Goal: Find specific page/section: Find specific page/section

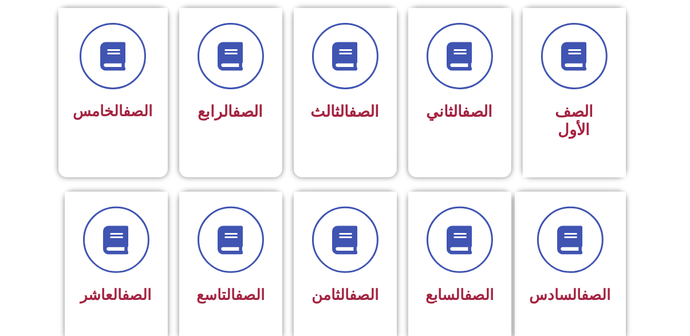
scroll to position [333, 0]
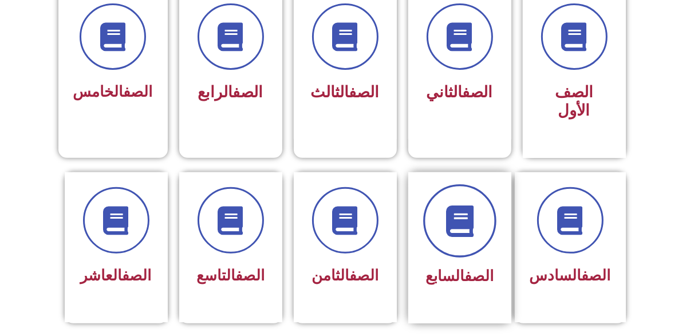
click at [452, 214] on icon at bounding box center [459, 220] width 31 height 31
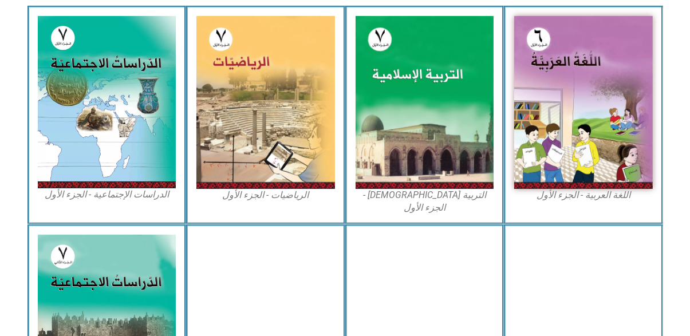
scroll to position [344, 0]
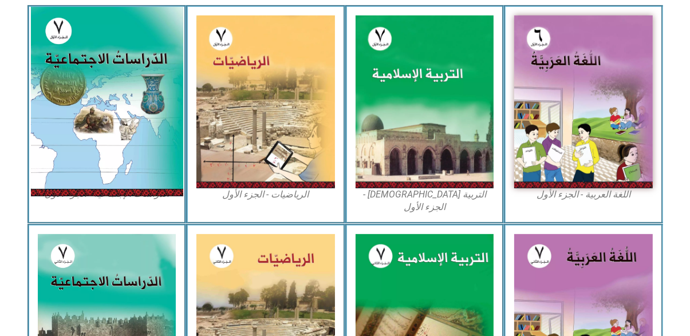
click at [98, 115] on img at bounding box center [106, 101] width 152 height 189
click at [105, 102] on img at bounding box center [106, 101] width 152 height 189
click at [129, 145] on img at bounding box center [106, 101] width 152 height 189
click at [127, 143] on img at bounding box center [106, 101] width 152 height 189
click at [102, 117] on img at bounding box center [106, 101] width 152 height 189
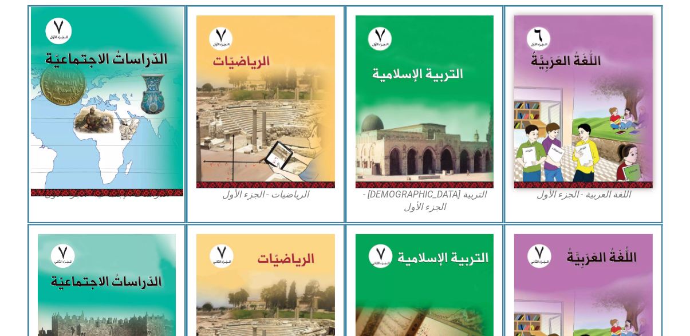
click at [86, 110] on img at bounding box center [106, 101] width 152 height 189
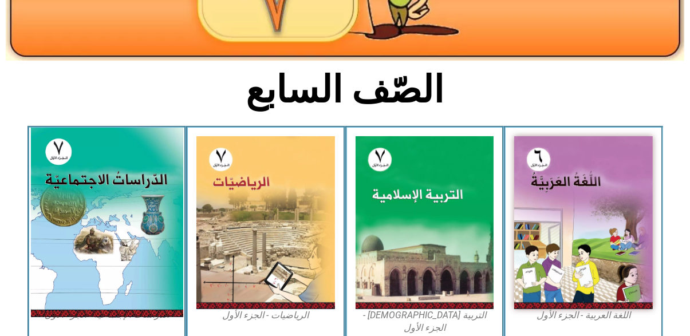
scroll to position [240, 0]
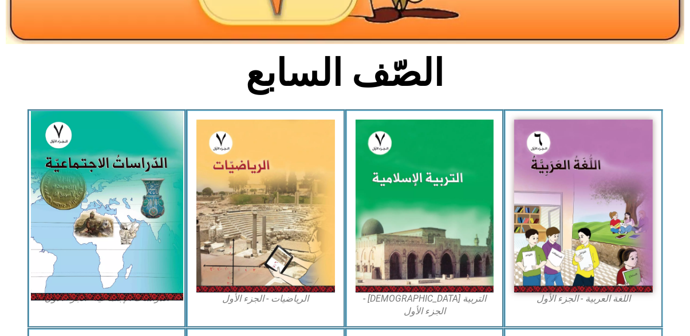
click at [153, 225] on img at bounding box center [106, 205] width 152 height 189
click at [153, 228] on img at bounding box center [106, 205] width 152 height 189
click at [155, 234] on img at bounding box center [106, 205] width 152 height 189
click at [156, 238] on img at bounding box center [106, 205] width 152 height 189
click at [155, 242] on img at bounding box center [106, 205] width 152 height 189
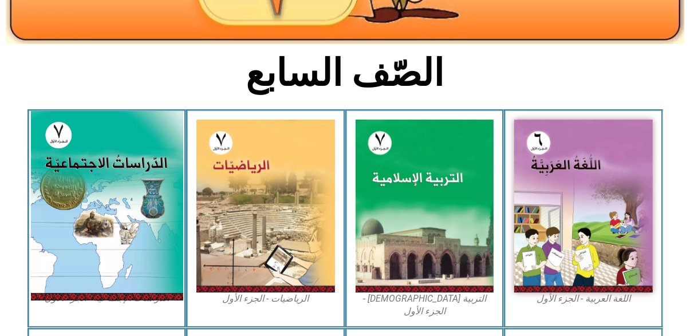
click at [151, 240] on img at bounding box center [106, 205] width 152 height 189
click at [152, 244] on img at bounding box center [106, 205] width 152 height 189
click at [149, 245] on img at bounding box center [106, 205] width 152 height 189
click at [150, 251] on img at bounding box center [106, 205] width 152 height 189
click at [146, 255] on img at bounding box center [106, 205] width 152 height 189
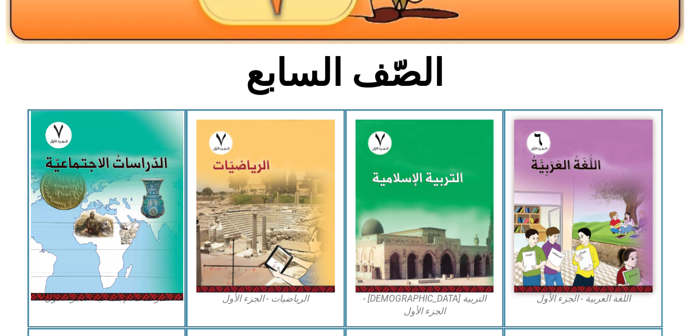
click at [148, 251] on img at bounding box center [106, 205] width 152 height 189
click at [155, 227] on img at bounding box center [106, 205] width 152 height 189
click at [146, 242] on img at bounding box center [106, 205] width 152 height 189
click at [94, 249] on img at bounding box center [106, 205] width 152 height 189
click at [139, 186] on img at bounding box center [106, 205] width 152 height 189
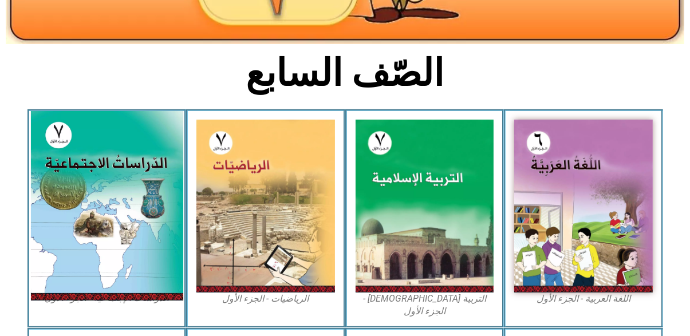
click at [107, 220] on img at bounding box center [106, 205] width 152 height 189
click at [105, 221] on img at bounding box center [106, 205] width 152 height 189
click at [131, 153] on img at bounding box center [106, 205] width 152 height 189
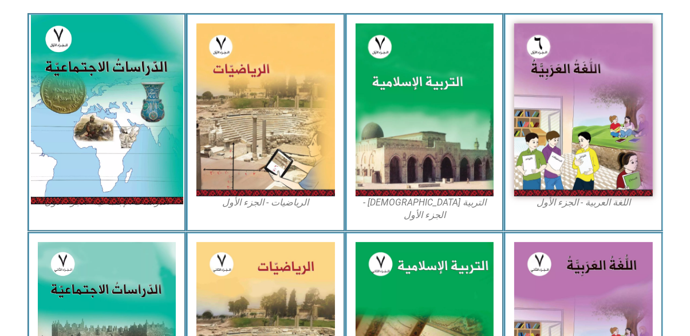
scroll to position [390, 0]
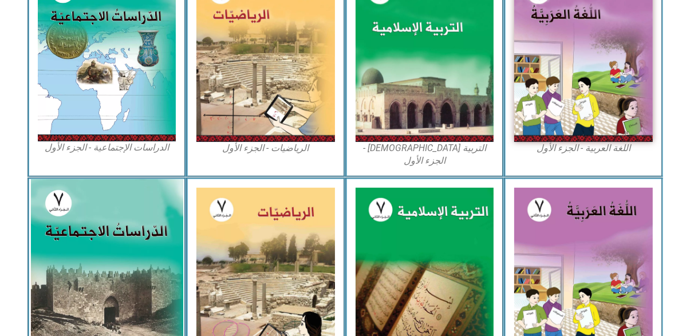
click at [137, 306] on img at bounding box center [106, 274] width 152 height 190
click at [135, 299] on img at bounding box center [106, 274] width 152 height 190
click at [130, 299] on img at bounding box center [106, 274] width 152 height 190
click at [135, 289] on img at bounding box center [106, 274] width 152 height 190
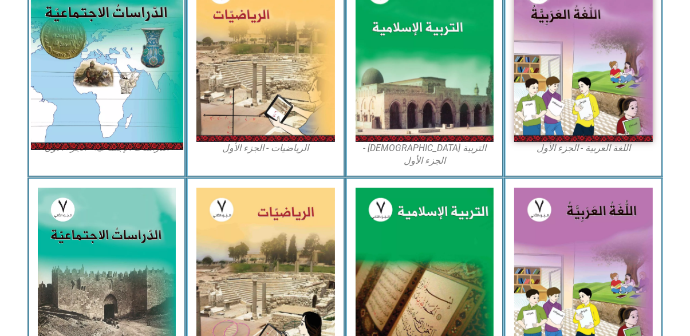
click at [156, 114] on img at bounding box center [106, 55] width 152 height 189
click at [148, 111] on img at bounding box center [106, 55] width 152 height 189
click at [151, 113] on img at bounding box center [106, 55] width 152 height 189
click at [152, 112] on img at bounding box center [106, 55] width 152 height 189
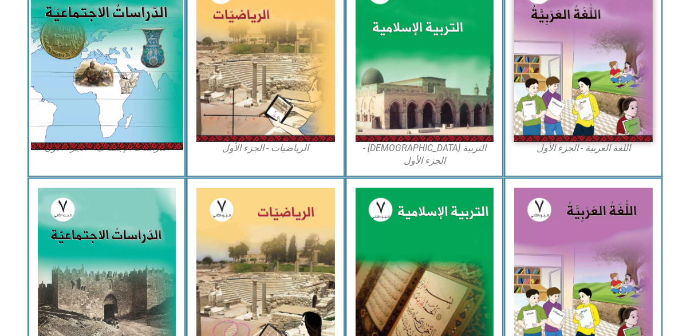
click at [151, 113] on img at bounding box center [106, 55] width 152 height 189
click at [153, 116] on img at bounding box center [106, 55] width 152 height 189
click at [156, 125] on img at bounding box center [106, 55] width 152 height 189
click at [153, 124] on img at bounding box center [106, 55] width 152 height 189
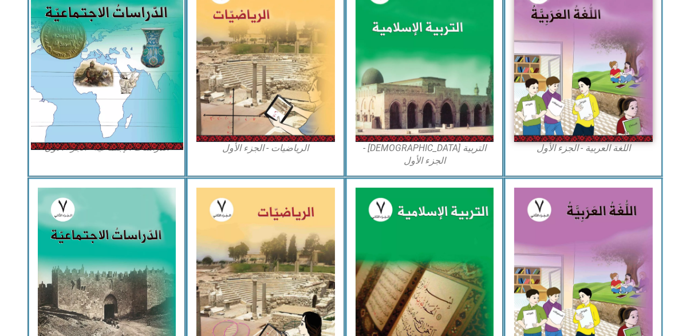
click at [153, 120] on img at bounding box center [106, 55] width 152 height 189
click at [156, 115] on img at bounding box center [106, 55] width 152 height 189
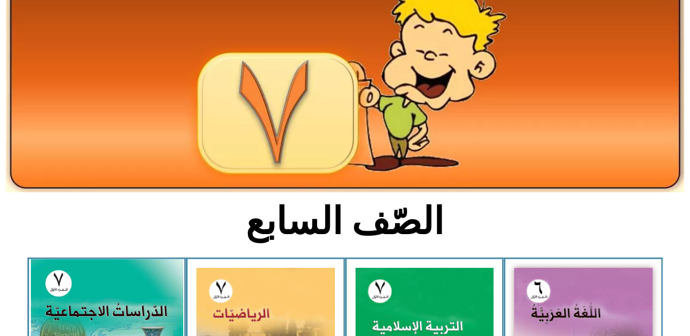
scroll to position [96, 0]
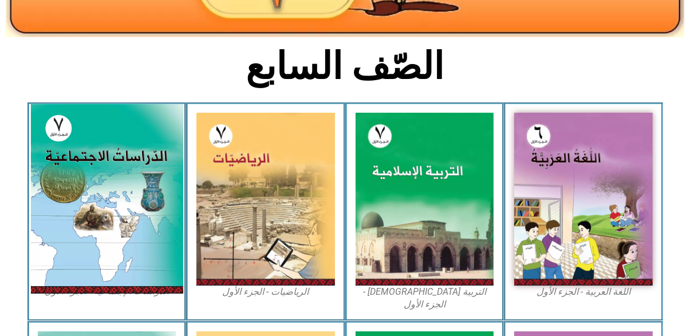
scroll to position [258, 0]
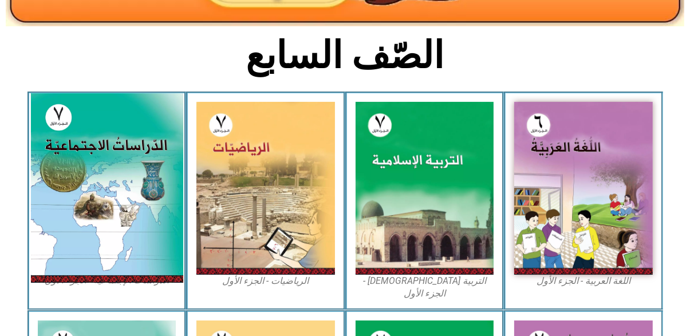
click at [145, 238] on img at bounding box center [106, 187] width 152 height 189
click at [56, 256] on img at bounding box center [106, 187] width 152 height 189
click at [138, 265] on img at bounding box center [106, 187] width 152 height 189
click at [65, 260] on img at bounding box center [106, 187] width 152 height 189
click at [146, 276] on img at bounding box center [106, 187] width 152 height 189
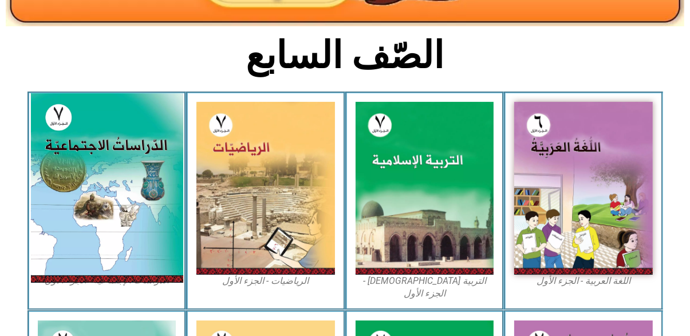
click at [64, 254] on img at bounding box center [106, 187] width 152 height 189
click at [143, 257] on img at bounding box center [106, 187] width 152 height 189
click at [62, 257] on img at bounding box center [106, 187] width 152 height 189
click at [145, 235] on img at bounding box center [106, 187] width 152 height 189
click at [57, 267] on img at bounding box center [106, 187] width 152 height 189
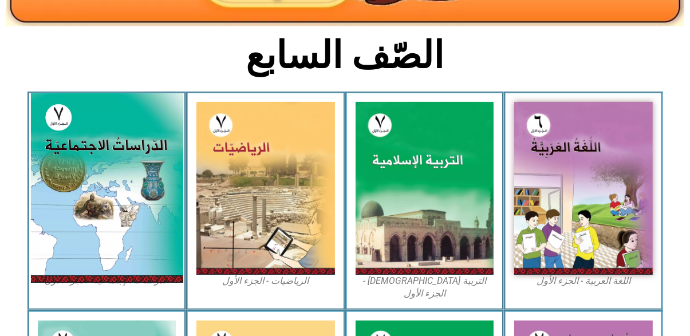
click at [149, 185] on img at bounding box center [106, 187] width 152 height 189
click at [54, 236] on img at bounding box center [106, 187] width 152 height 189
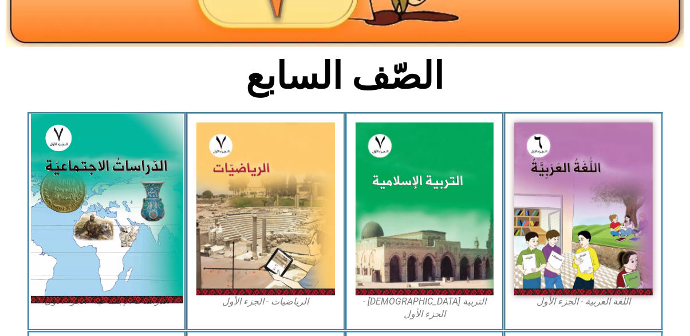
scroll to position [225, 0]
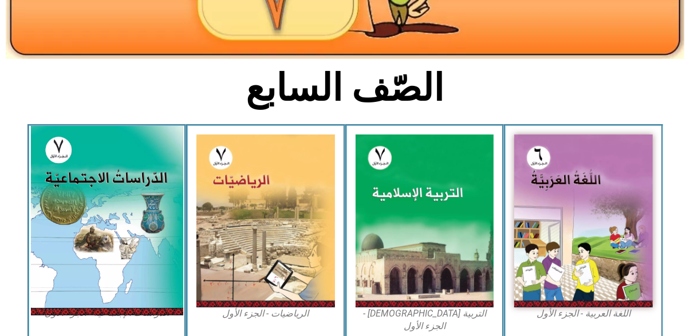
click at [125, 256] on img at bounding box center [106, 220] width 152 height 189
click at [114, 232] on img at bounding box center [106, 220] width 152 height 189
click at [119, 228] on img at bounding box center [106, 220] width 152 height 189
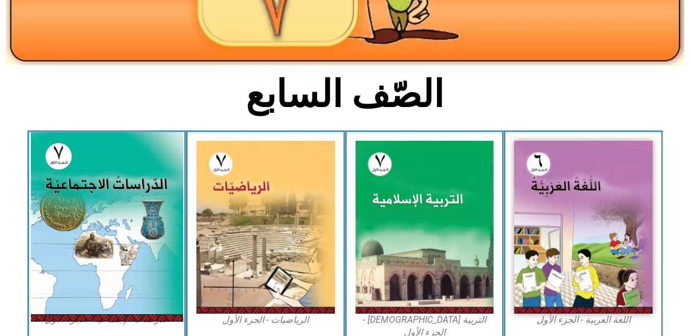
scroll to position [213, 0]
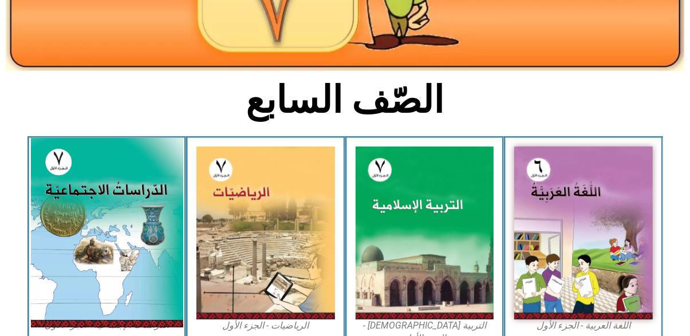
click at [124, 209] on img at bounding box center [106, 232] width 152 height 189
click at [109, 204] on img at bounding box center [106, 232] width 152 height 189
click at [89, 237] on img at bounding box center [106, 232] width 152 height 189
click at [92, 267] on img at bounding box center [106, 232] width 152 height 189
click at [96, 270] on img at bounding box center [106, 232] width 152 height 189
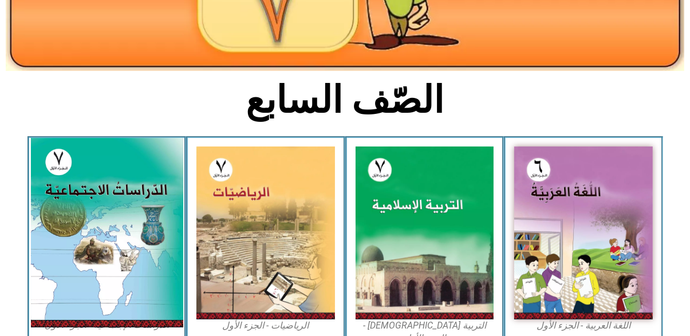
click at [92, 287] on img at bounding box center [106, 232] width 152 height 189
click at [110, 284] on img at bounding box center [106, 232] width 152 height 189
click at [120, 246] on img at bounding box center [106, 232] width 152 height 189
click at [101, 259] on img at bounding box center [106, 232] width 152 height 189
click at [134, 259] on img at bounding box center [106, 232] width 152 height 189
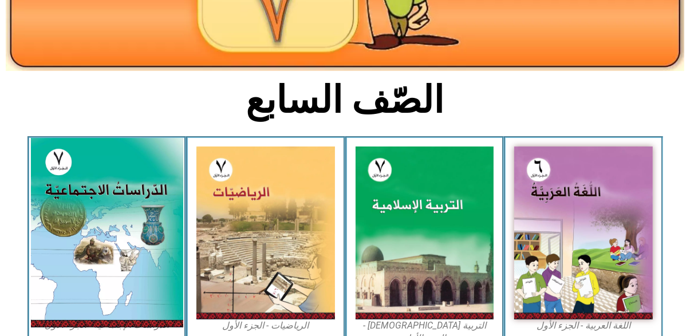
click at [144, 246] on img at bounding box center [106, 232] width 152 height 189
click at [159, 238] on img at bounding box center [106, 232] width 152 height 189
click at [83, 241] on img at bounding box center [106, 232] width 152 height 189
click at [82, 215] on img at bounding box center [106, 232] width 152 height 189
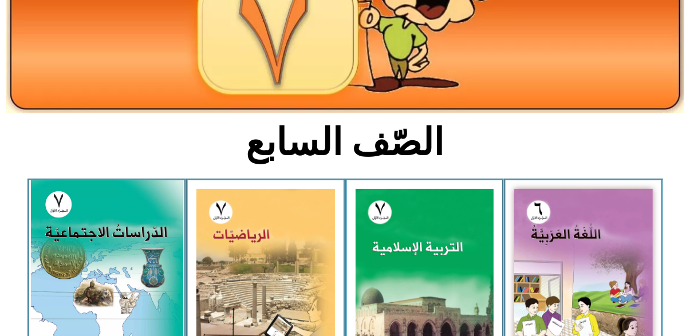
click at [84, 239] on img at bounding box center [106, 274] width 152 height 189
click at [93, 238] on img at bounding box center [106, 274] width 152 height 189
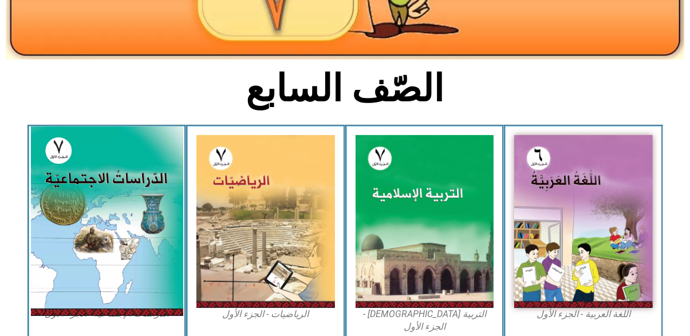
click at [77, 280] on img at bounding box center [106, 221] width 152 height 189
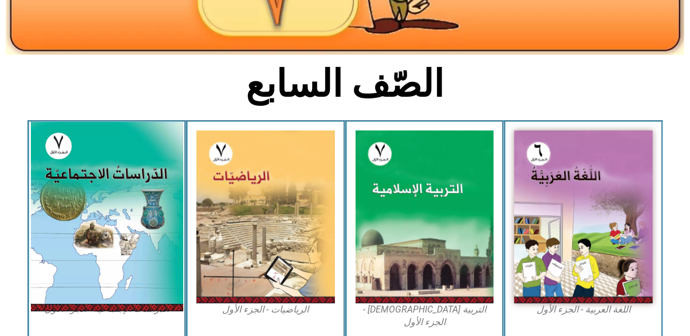
click at [67, 228] on img at bounding box center [106, 216] width 152 height 189
click at [76, 212] on img at bounding box center [106, 216] width 152 height 189
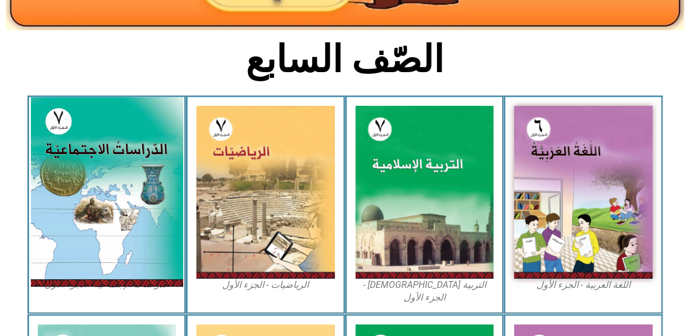
click at [74, 181] on img at bounding box center [106, 191] width 152 height 189
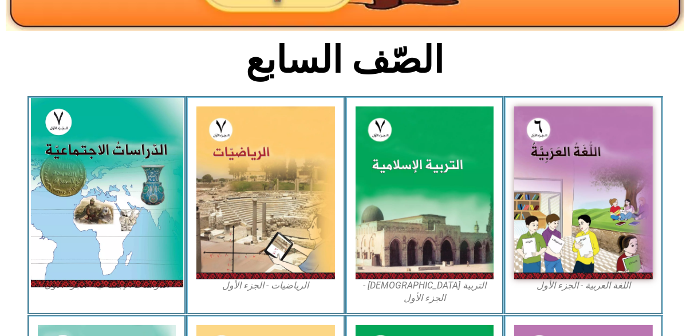
click at [76, 145] on img at bounding box center [106, 192] width 152 height 189
